Goal: Task Accomplishment & Management: Manage account settings

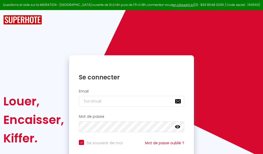
checkbox input "true"
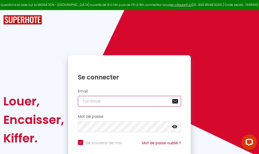
click at [151, 100] on input "email" at bounding box center [129, 101] width 103 height 11
type input "m"
checkbox input "true"
type input "ma"
checkbox input "true"
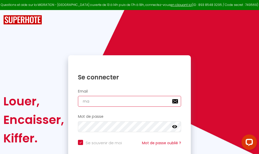
type input "mar"
checkbox input "true"
type input "marc"
checkbox input "true"
type input "marcd"
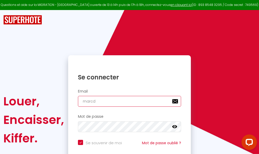
checkbox input "true"
type input "marcdp"
checkbox input "true"
type input "marcdpo"
checkbox input "true"
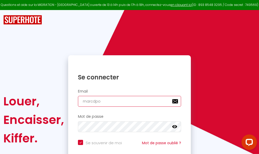
type input "marcdpoz"
checkbox input "true"
type input "marcdpoz."
checkbox input "true"
type input "marcdpoz.l"
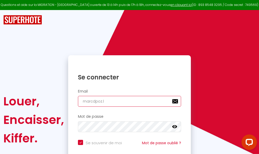
checkbox input "true"
type input "marcdpoz.lo"
checkbox input "true"
type input "marcdpoz.loc"
checkbox input "true"
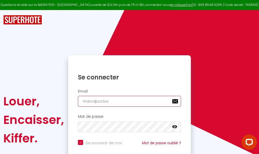
type input "marcdpoz.loca"
checkbox input "true"
type input "marcdpoz.locat"
checkbox input "true"
type input "marcdpoz.locati"
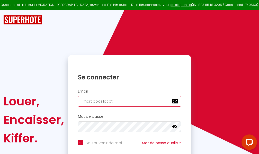
checkbox input "true"
type input "marcdpoz.locatio"
checkbox input "true"
type input "marcdpoz.location"
checkbox input "true"
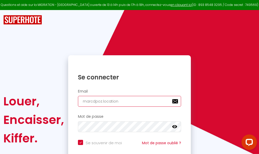
type input "marcdpoz.location@"
checkbox input "true"
type input "marcdpoz.location@g"
checkbox input "true"
type input "marcdpoz.location@gm"
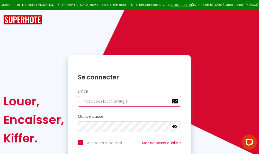
checkbox input "true"
type input "marcdpoz.location@gma"
checkbox input "true"
type input "marcdpoz.location@gmai"
checkbox input "true"
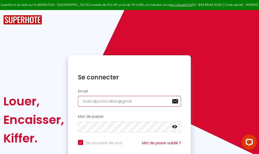
type input "[EMAIL_ADDRESS]"
checkbox input "true"
type input "[EMAIL_ADDRESS]."
checkbox input "true"
type input "marcdpoz.location@gmail.c"
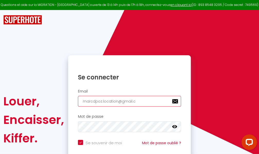
checkbox input "true"
type input "[EMAIL_ADDRESS][DOMAIN_NAME]"
checkbox input "true"
type input "[EMAIL_ADDRESS][DOMAIN_NAME]"
checkbox input "true"
